Goal: Task Accomplishment & Management: Manage account settings

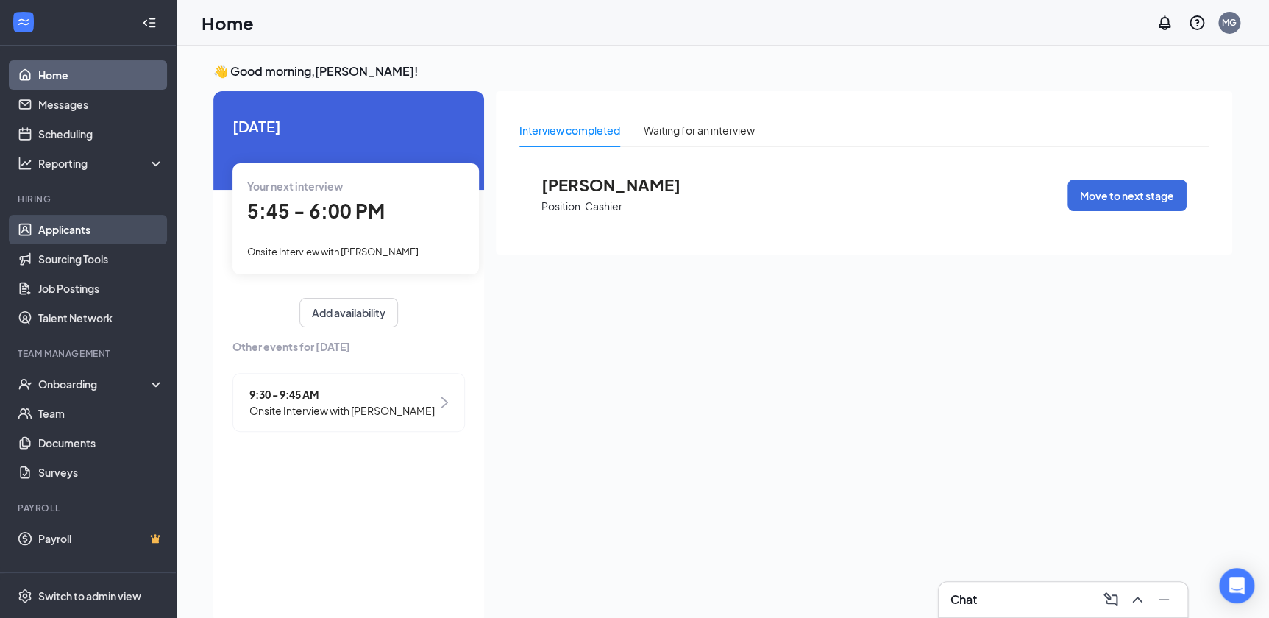
click at [79, 235] on link "Applicants" at bounding box center [101, 229] width 126 height 29
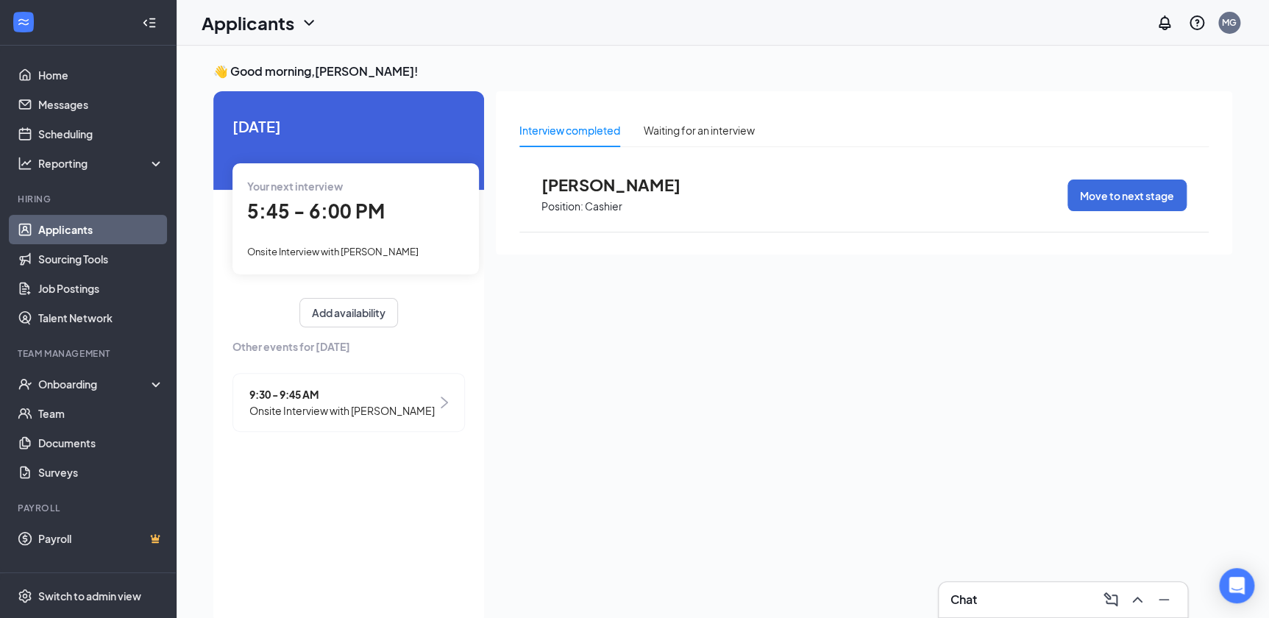
click at [63, 223] on link "Applicants" at bounding box center [101, 229] width 126 height 29
click at [58, 230] on link "Applicants" at bounding box center [101, 229] width 126 height 29
click at [75, 100] on link "Messages" at bounding box center [101, 104] width 126 height 29
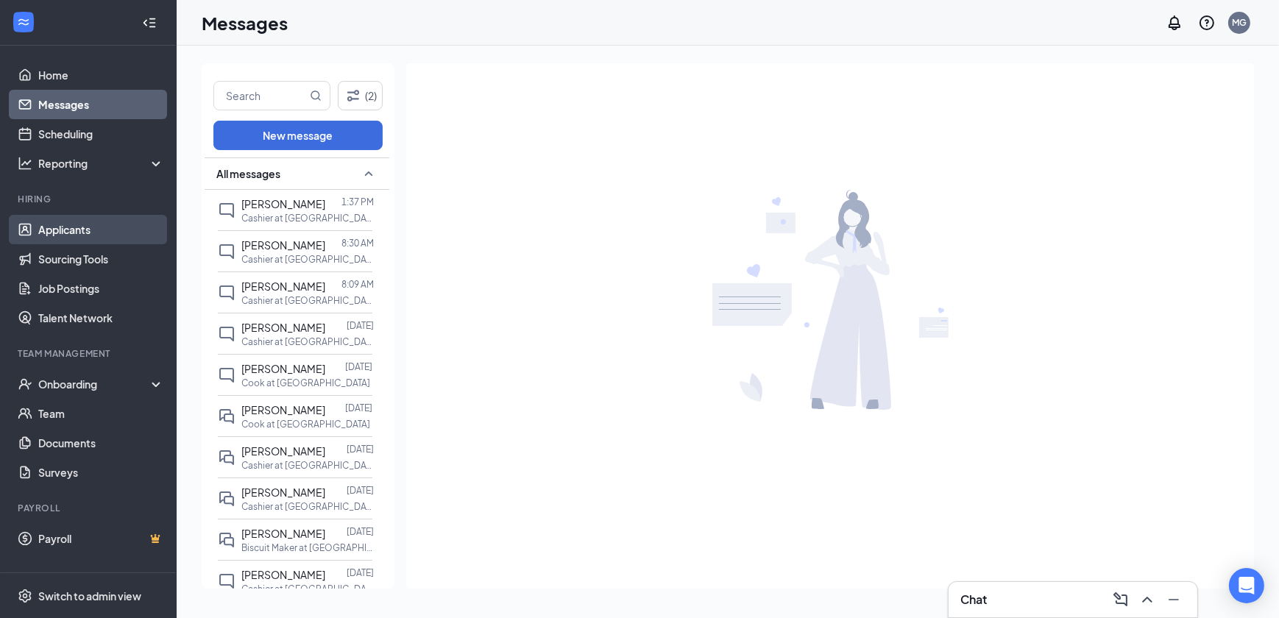
click at [59, 225] on link "Applicants" at bounding box center [101, 229] width 126 height 29
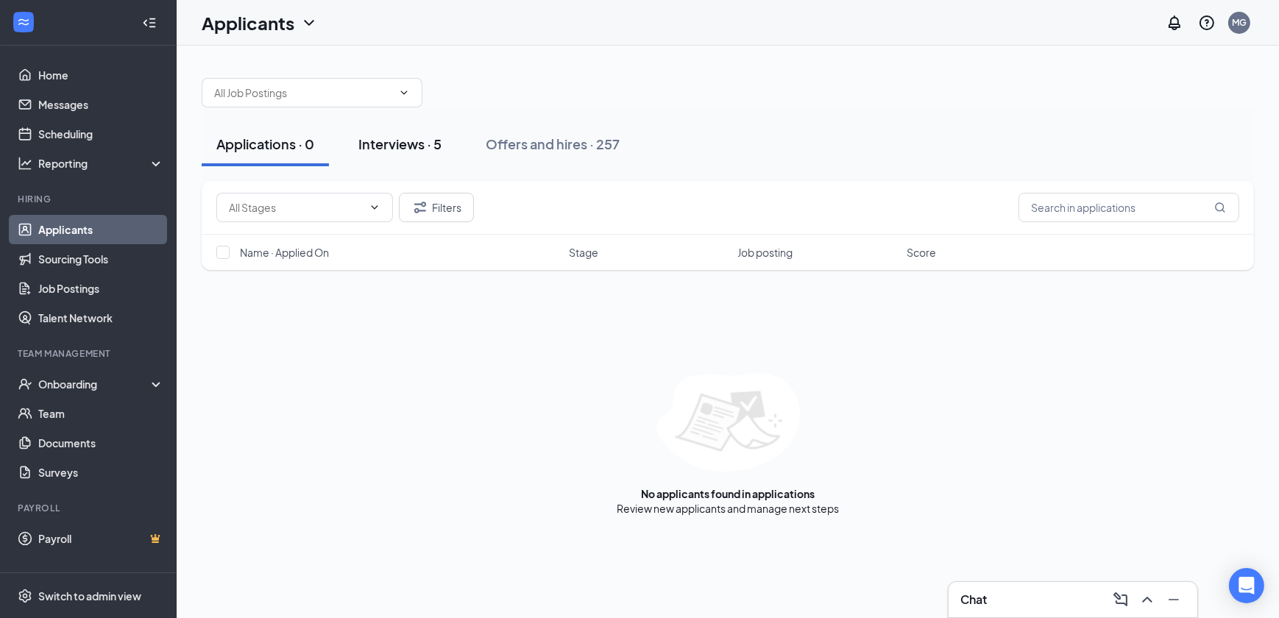
click at [403, 138] on div "Interviews · 5" at bounding box center [399, 144] width 83 height 18
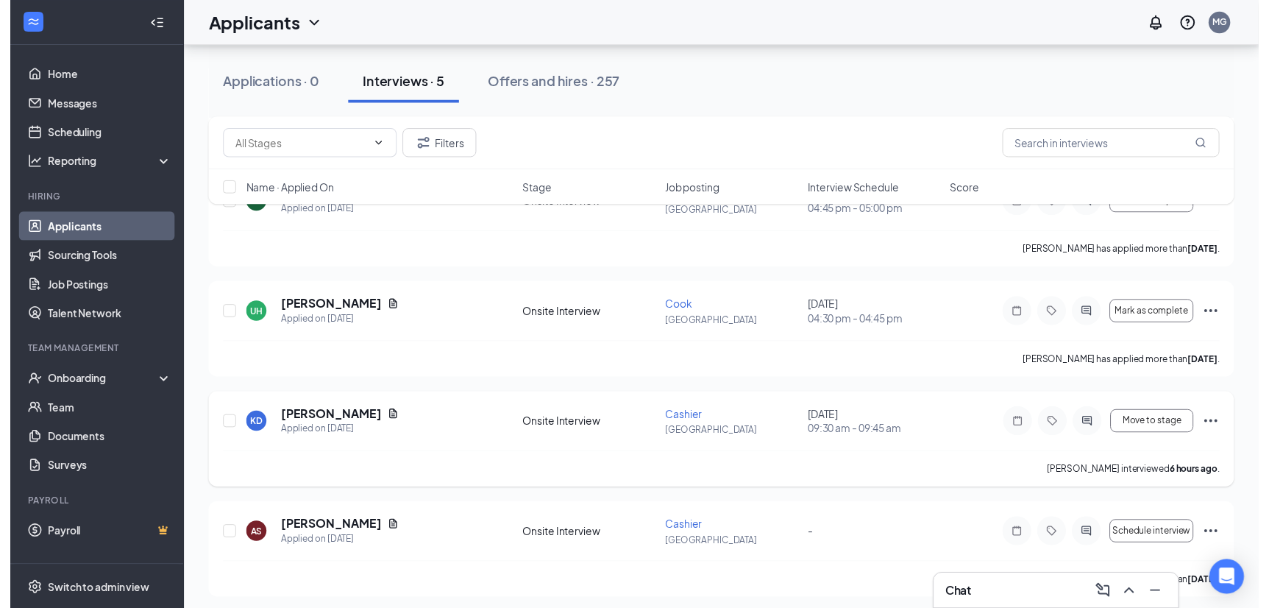
scroll to position [228, 0]
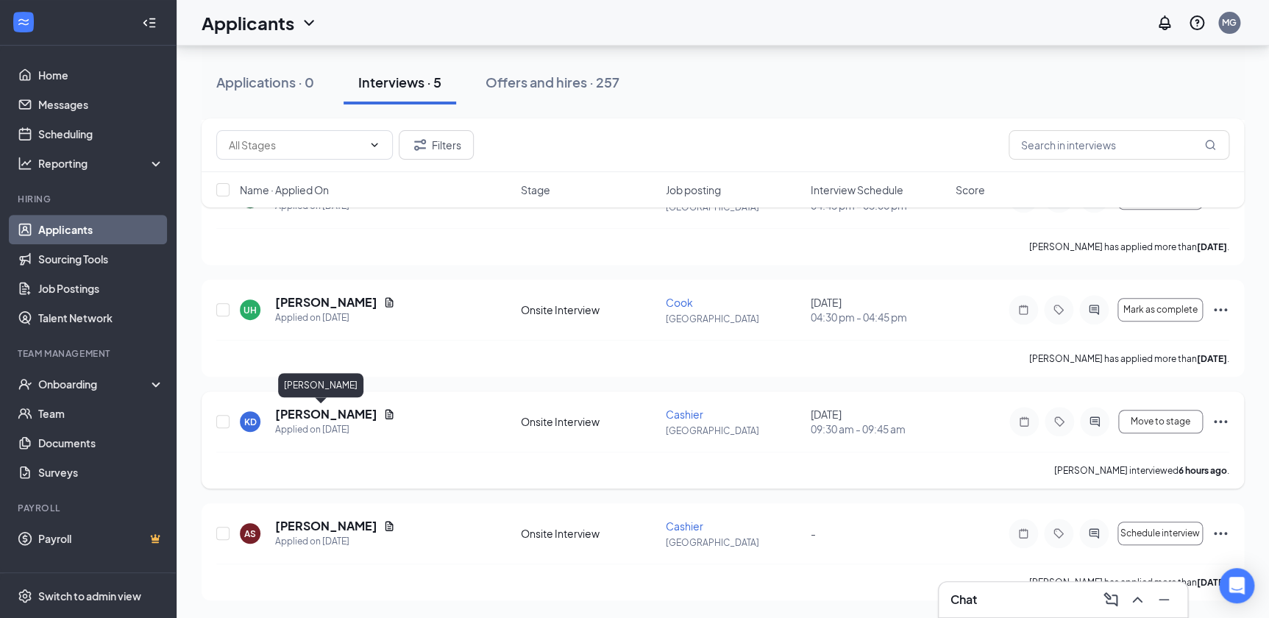
click at [302, 417] on h5 "[PERSON_NAME]" at bounding box center [326, 414] width 102 height 16
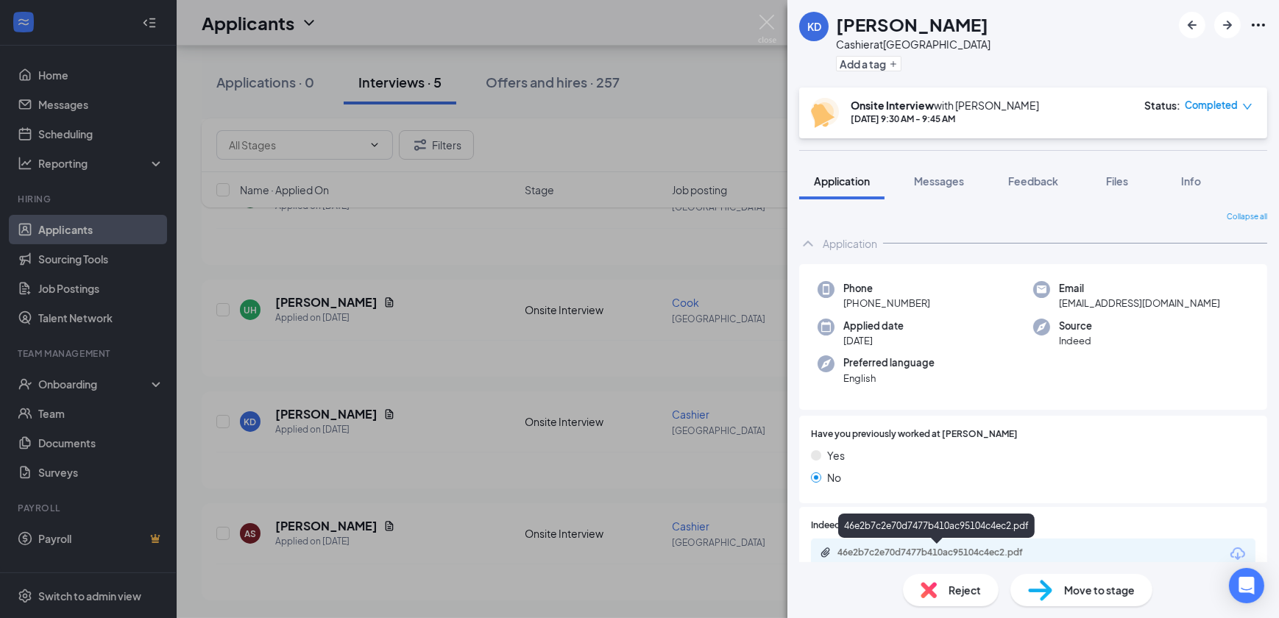
click at [987, 550] on div "46e2b7c2e70d7477b410ac95104c4ec2.pdf" at bounding box center [940, 553] width 206 height 12
click at [765, 21] on img at bounding box center [767, 29] width 18 height 29
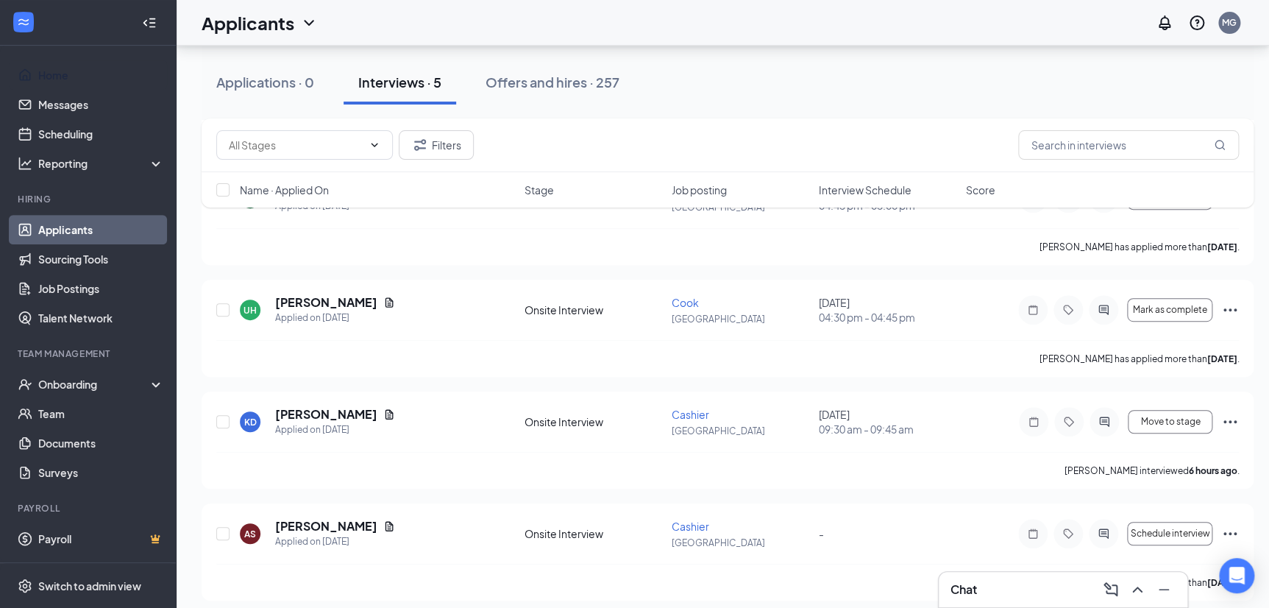
drag, startPoint x: 56, startPoint y: 75, endPoint x: 200, endPoint y: 75, distance: 144.2
click at [56, 75] on link "Home" at bounding box center [101, 74] width 126 height 29
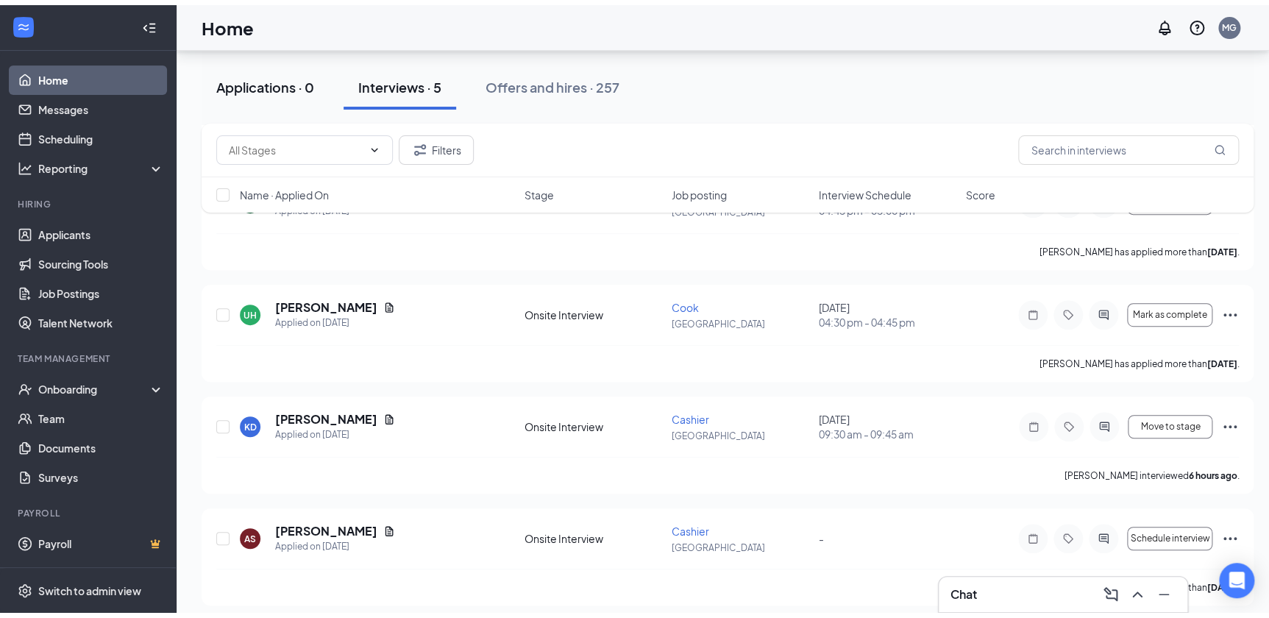
scroll to position [30, 0]
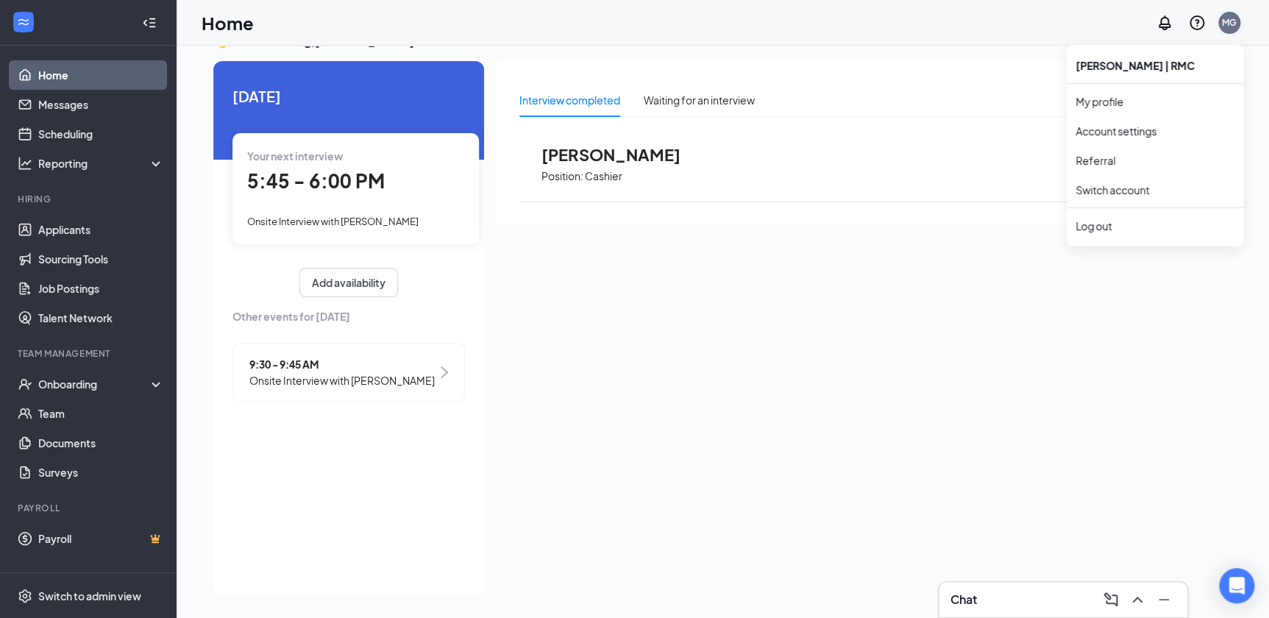
click at [1225, 24] on div "MG" at bounding box center [1229, 22] width 15 height 13
click at [1108, 220] on div "Log out" at bounding box center [1156, 226] width 159 height 15
